Goal: Task Accomplishment & Management: Complete application form

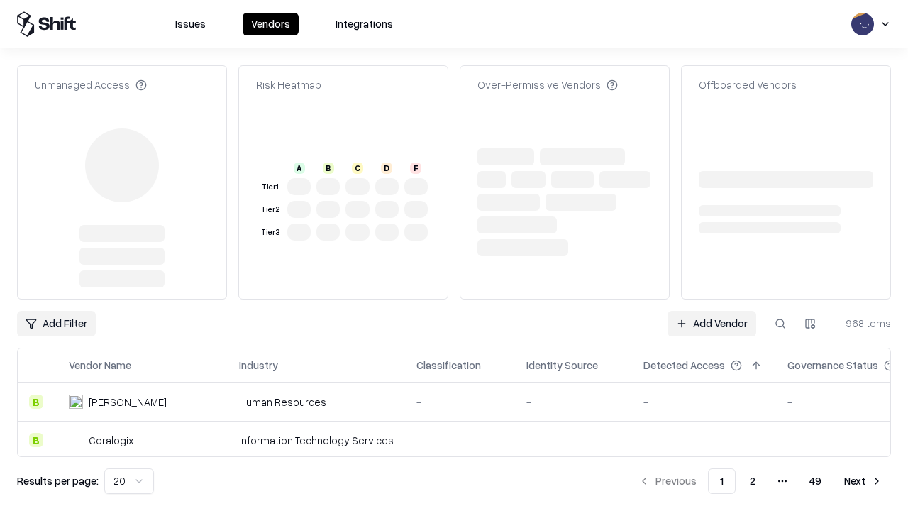
click at [712, 311] on link "Add Vendor" at bounding box center [712, 324] width 89 height 26
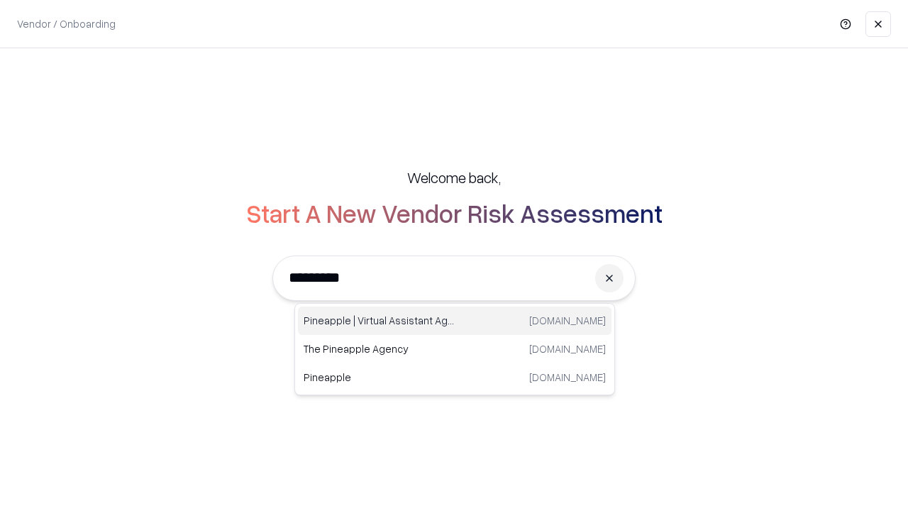
click at [455, 321] on div "Pineapple | Virtual Assistant Agency [DOMAIN_NAME]" at bounding box center [455, 321] width 314 height 28
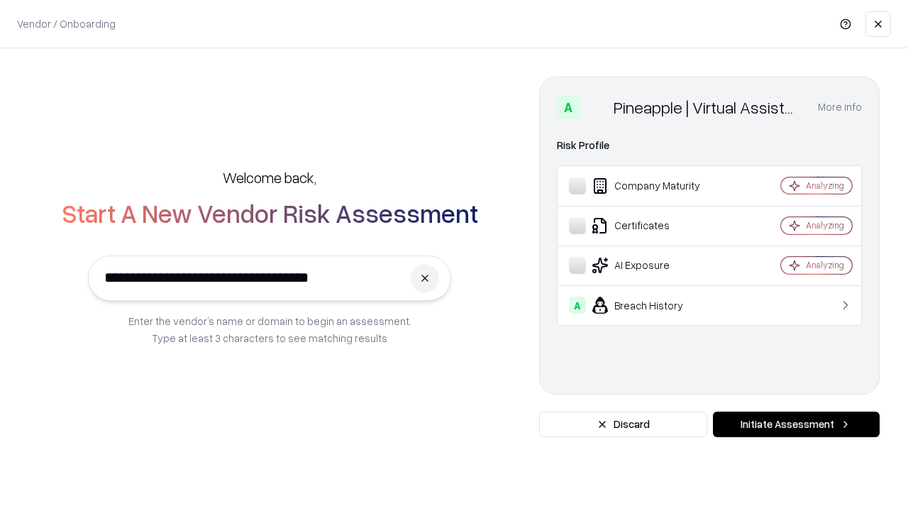
type input "**********"
click at [796, 424] on button "Initiate Assessment" at bounding box center [796, 425] width 167 height 26
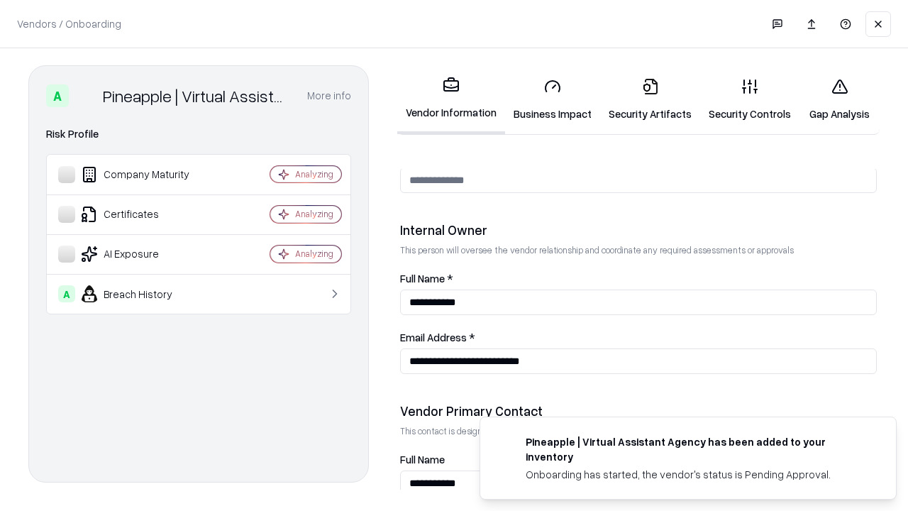
scroll to position [735, 0]
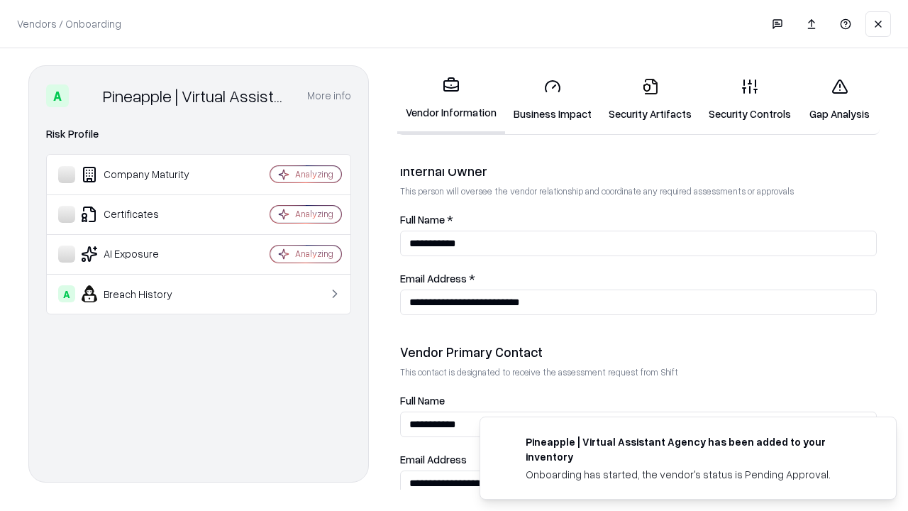
click at [553, 99] on link "Business Impact" at bounding box center [552, 100] width 95 height 66
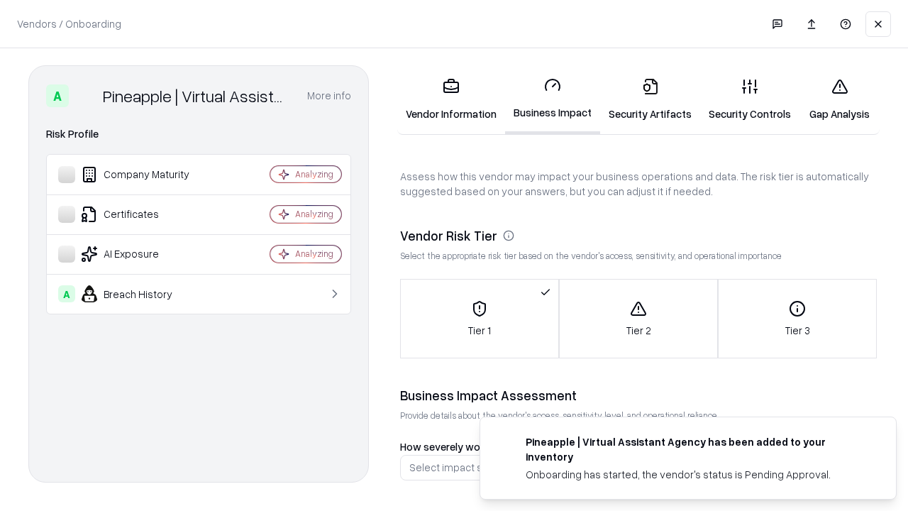
click at [650, 99] on link "Security Artifacts" at bounding box center [650, 100] width 100 height 66
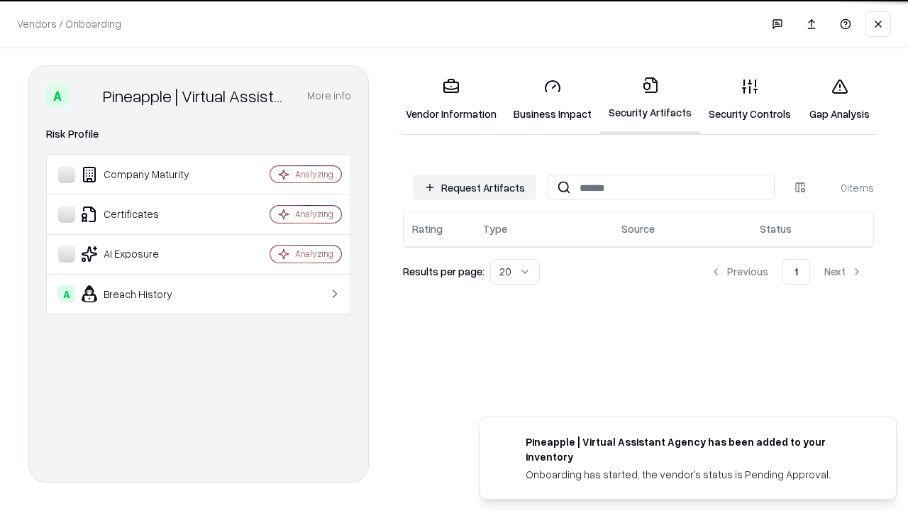
click at [475, 187] on button "Request Artifacts" at bounding box center [474, 188] width 123 height 26
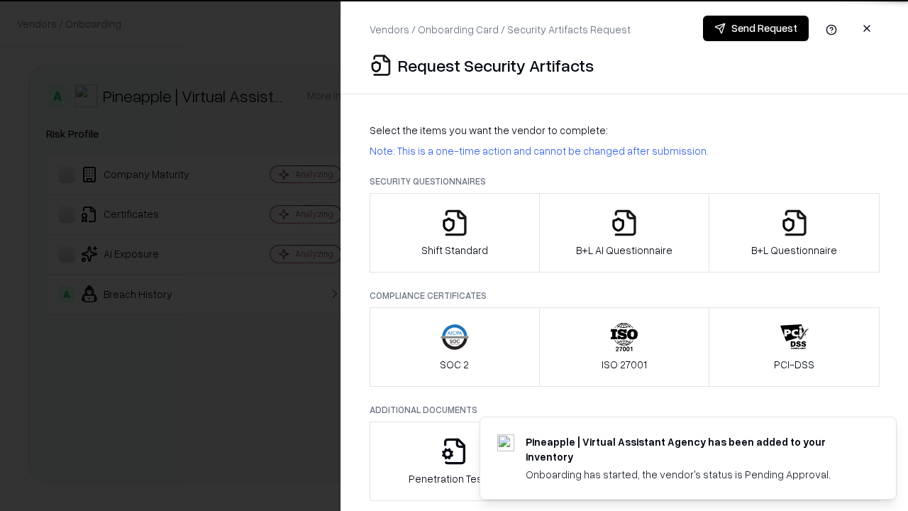
click at [454, 233] on icon "button" at bounding box center [455, 223] width 28 height 28
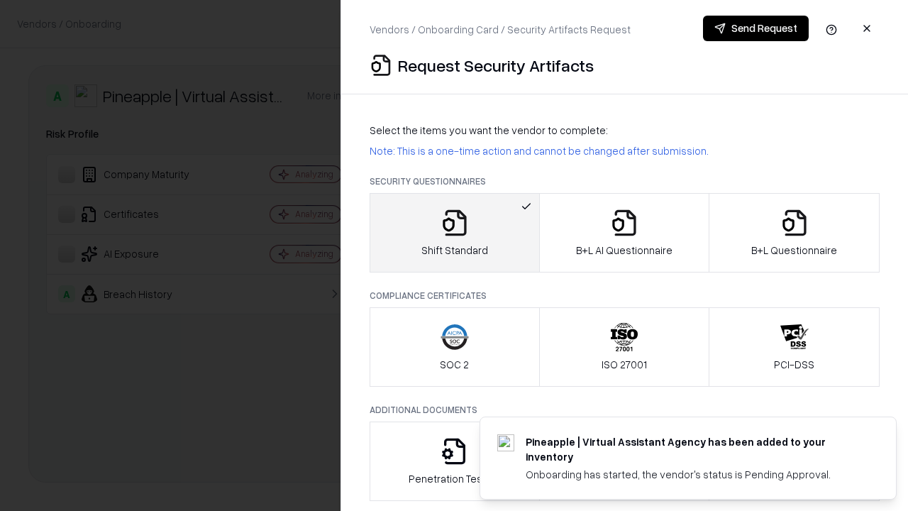
click at [756, 28] on button "Send Request" at bounding box center [756, 29] width 106 height 26
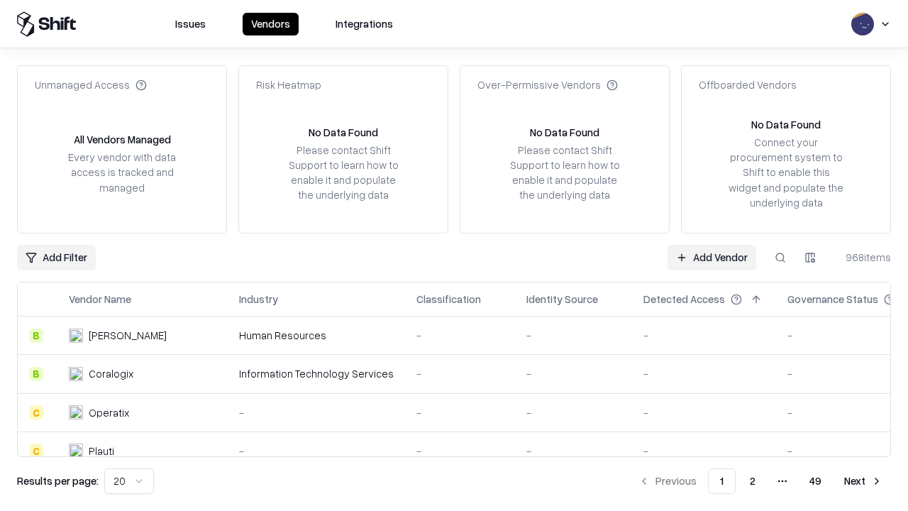
click at [781, 257] on button at bounding box center [781, 258] width 26 height 26
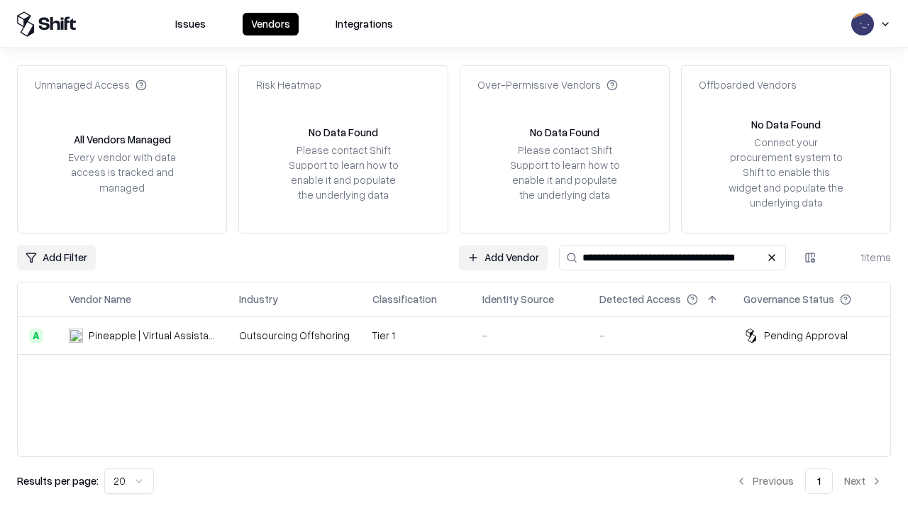
type input "**********"
click at [463, 335] on td "Tier 1" at bounding box center [416, 335] width 110 height 38
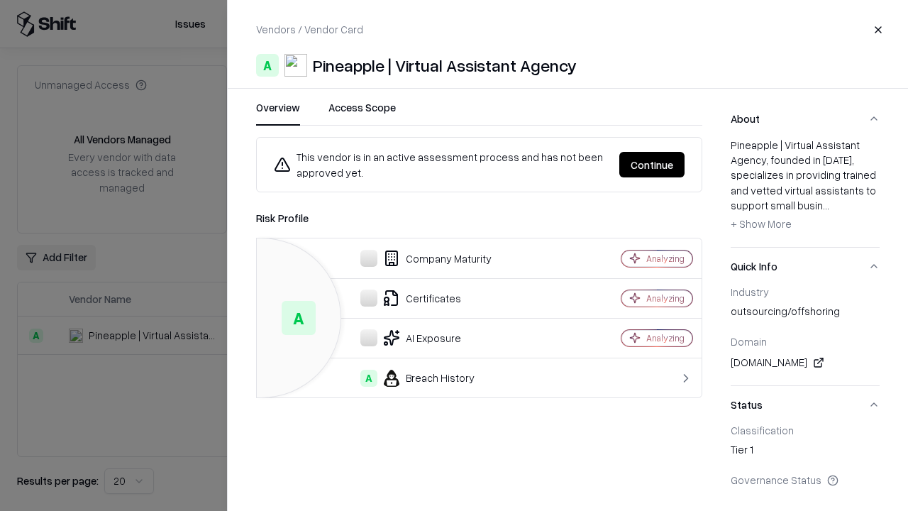
click at [652, 165] on button "Continue" at bounding box center [651, 165] width 65 height 26
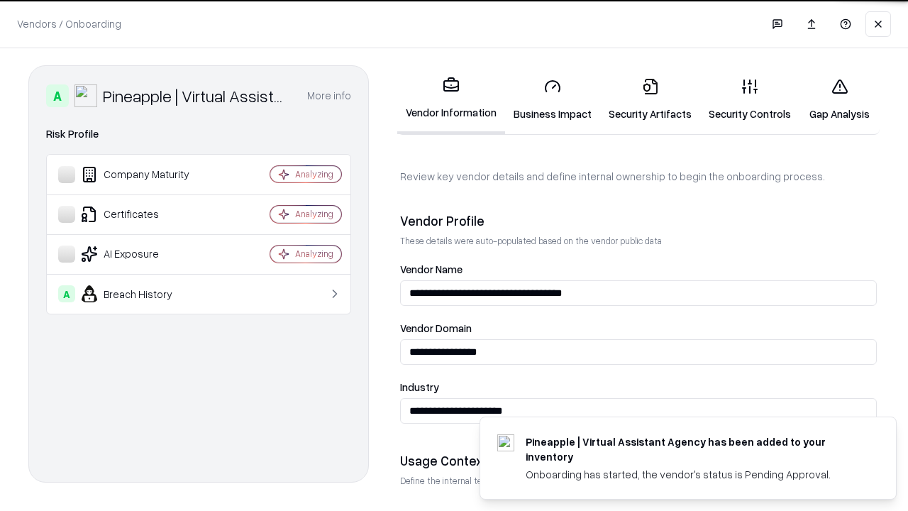
click at [650, 99] on link "Security Artifacts" at bounding box center [650, 100] width 100 height 66
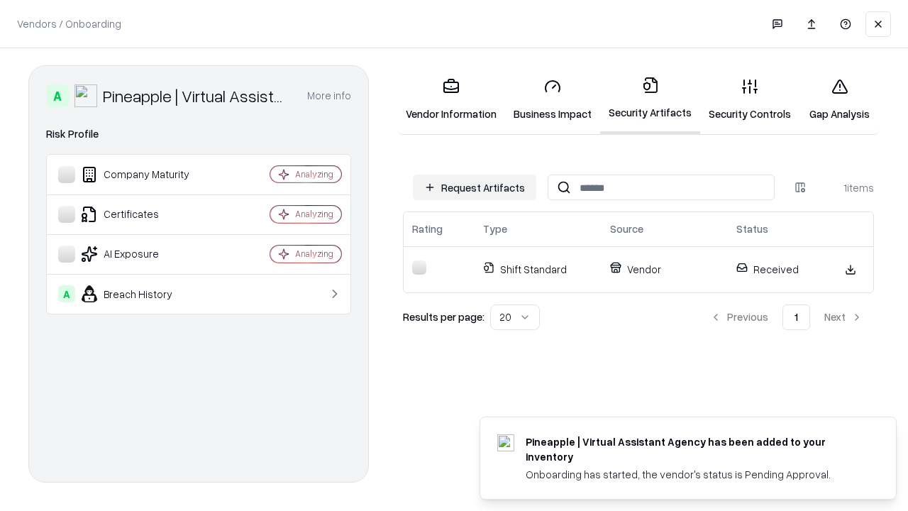
click at [750, 99] on link "Security Controls" at bounding box center [749, 100] width 99 height 66
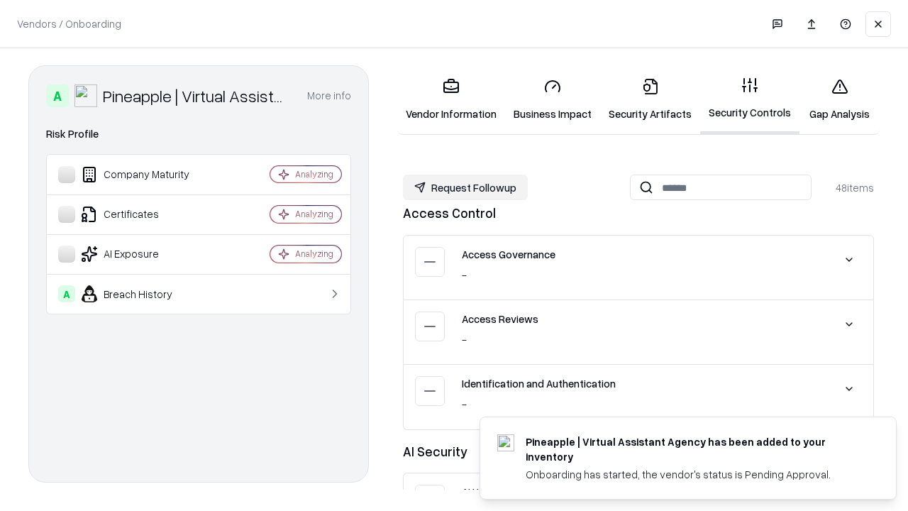
click at [466, 187] on button "Request Followup" at bounding box center [465, 188] width 125 height 26
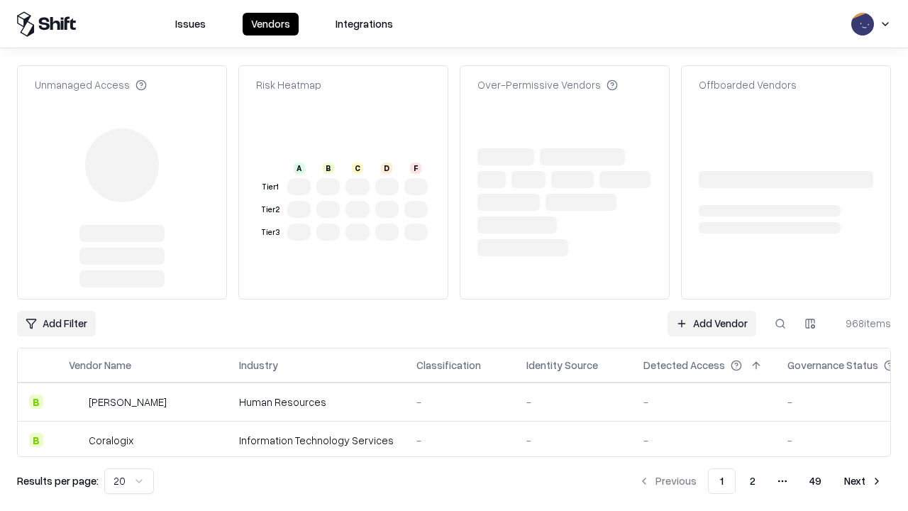
click at [712, 311] on link "Add Vendor" at bounding box center [712, 324] width 89 height 26
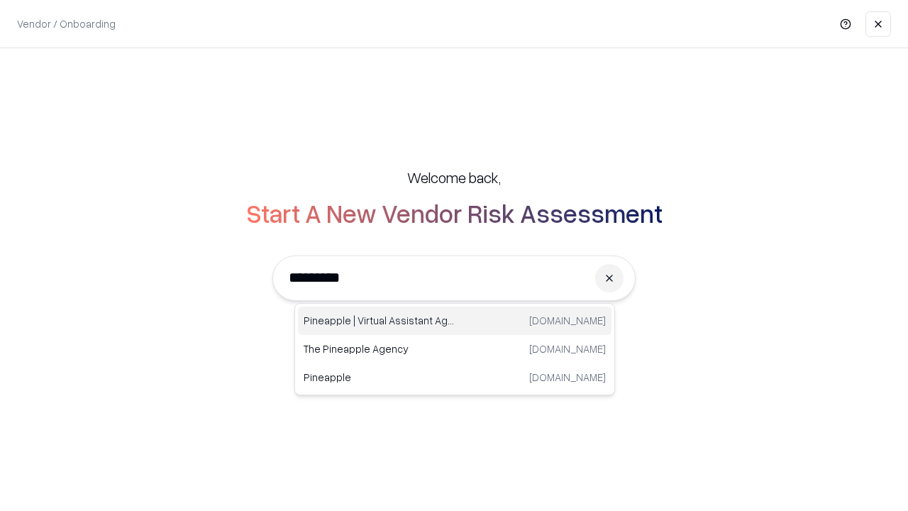
click at [455, 321] on div "Pineapple | Virtual Assistant Agency [DOMAIN_NAME]" at bounding box center [455, 321] width 314 height 28
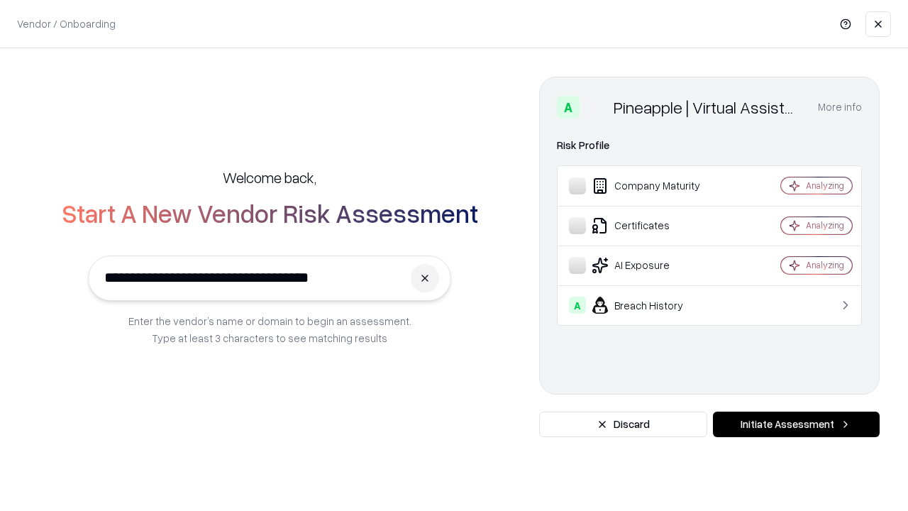
type input "**********"
click at [796, 424] on button "Initiate Assessment" at bounding box center [796, 425] width 167 height 26
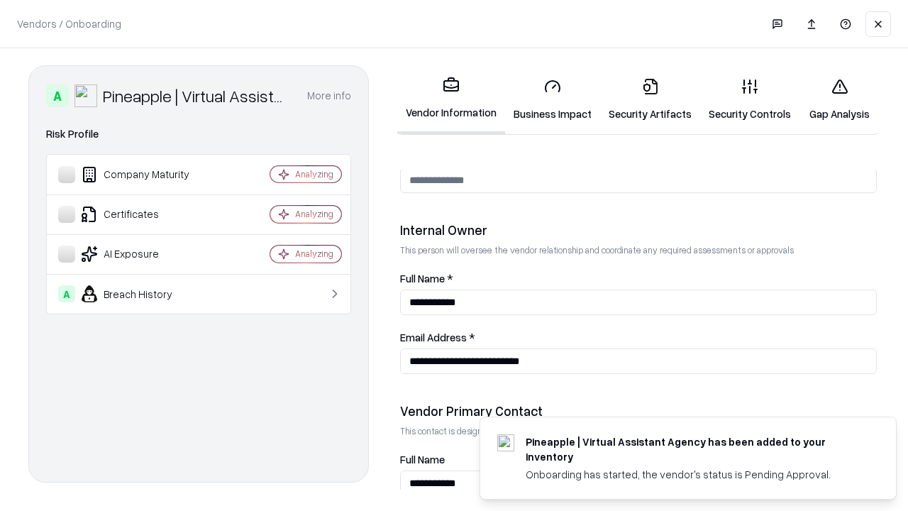
scroll to position [735, 0]
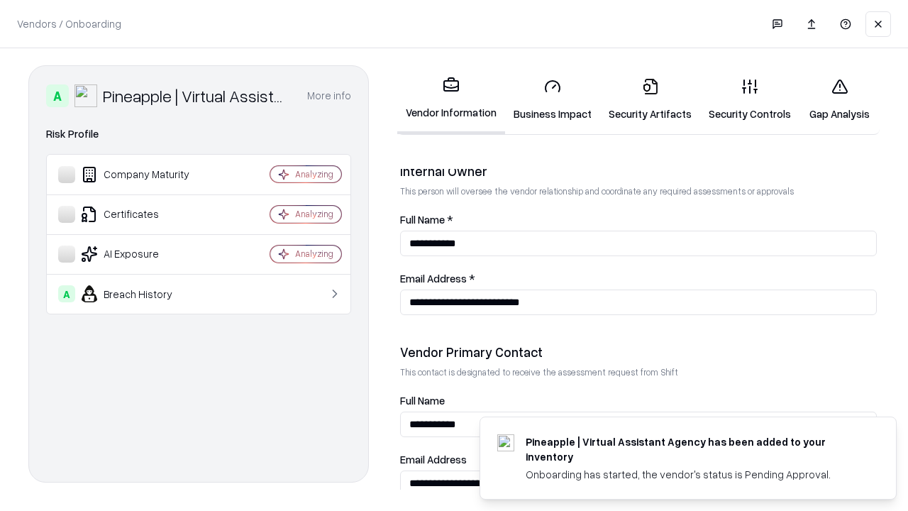
click at [839, 99] on link "Gap Analysis" at bounding box center [840, 100] width 80 height 66
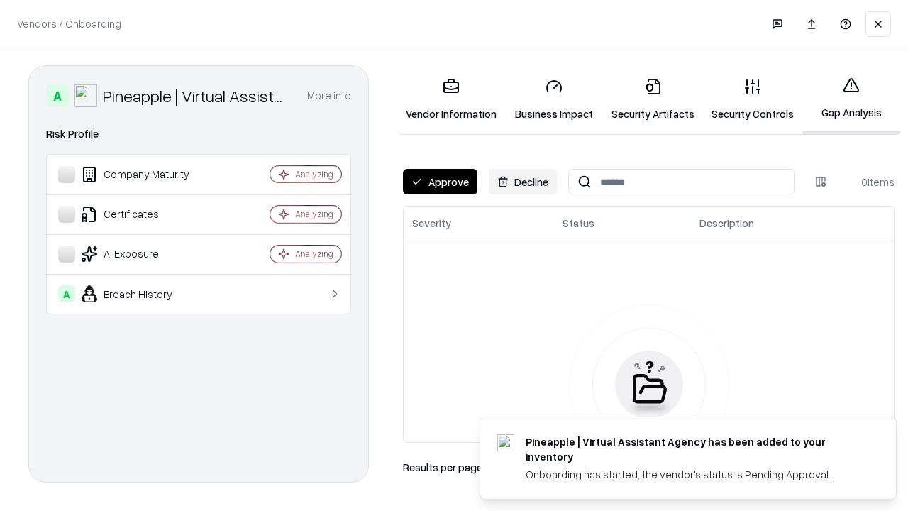
click at [440, 182] on button "Approve" at bounding box center [440, 182] width 75 height 26
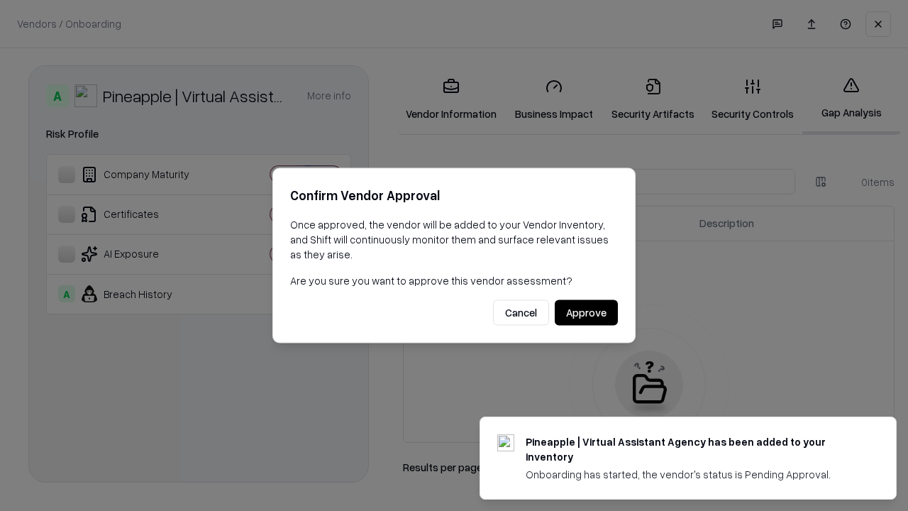
click at [586, 312] on button "Approve" at bounding box center [586, 313] width 63 height 26
